Goal: Transaction & Acquisition: Purchase product/service

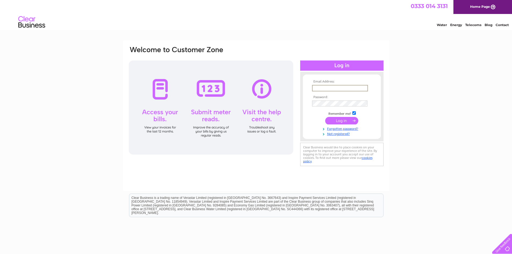
click at [332, 88] on input "text" at bounding box center [340, 88] width 56 height 6
type input "sales@shepherdandmiller.co.uk"
click at [334, 121] on input "submit" at bounding box center [341, 121] width 33 height 8
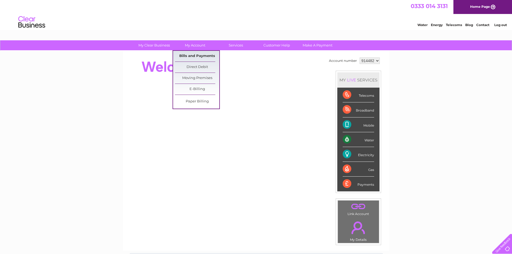
click at [191, 56] on link "Bills and Payments" at bounding box center [197, 56] width 44 height 11
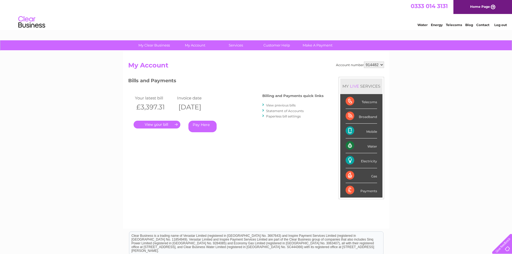
click at [163, 123] on link "." at bounding box center [157, 125] width 47 height 8
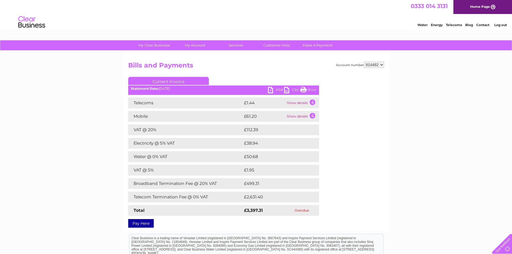
click at [376, 168] on div "Account number 914482 Bills and Payments Current Invoice PDF CSV Print" at bounding box center [256, 144] width 256 height 164
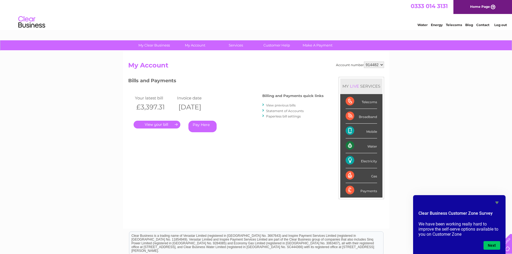
click at [206, 127] on link "Pay Here" at bounding box center [202, 127] width 28 height 12
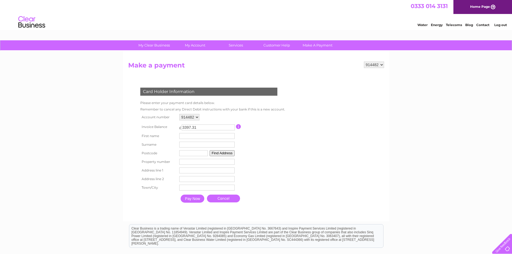
click at [238, 126] on input "button" at bounding box center [238, 126] width 5 height 5
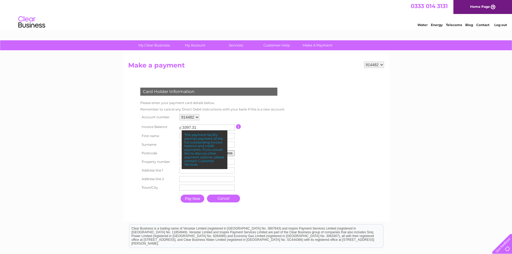
click at [238, 126] on input "button" at bounding box center [238, 126] width 5 height 5
click at [206, 129] on input "3397.31" at bounding box center [208, 127] width 53 height 6
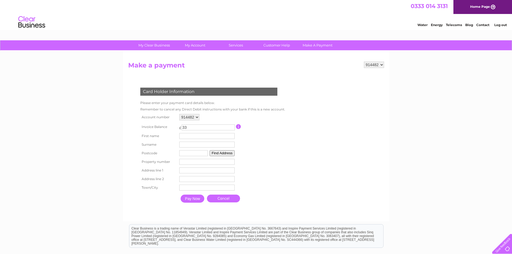
type input "3"
type input "266.60"
click at [337, 150] on form "914482 Make a payment Card Holder Information Please enter your payment card de…" at bounding box center [256, 139] width 256 height 155
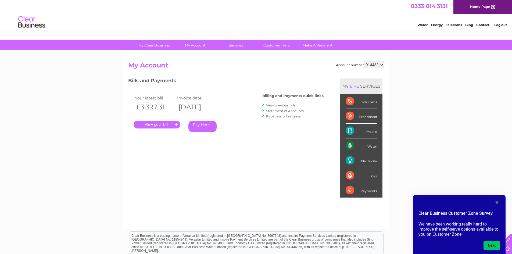
click at [196, 127] on link "Pay Here" at bounding box center [202, 127] width 28 height 12
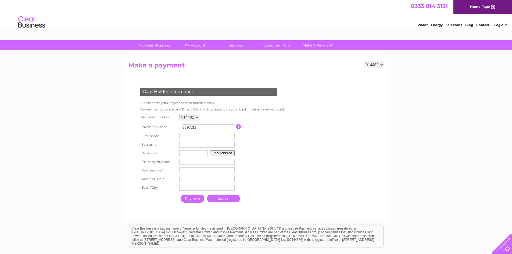
click at [239, 128] on input "button" at bounding box center [238, 126] width 5 height 5
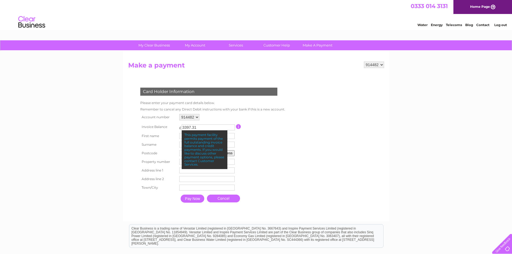
click at [222, 199] on link "Cancel" at bounding box center [223, 199] width 33 height 8
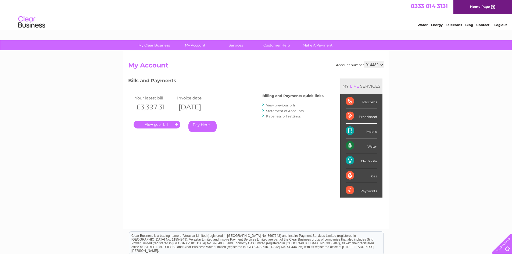
click at [504, 25] on link "Log out" at bounding box center [500, 25] width 13 height 4
